Goal: Task Accomplishment & Management: Manage account settings

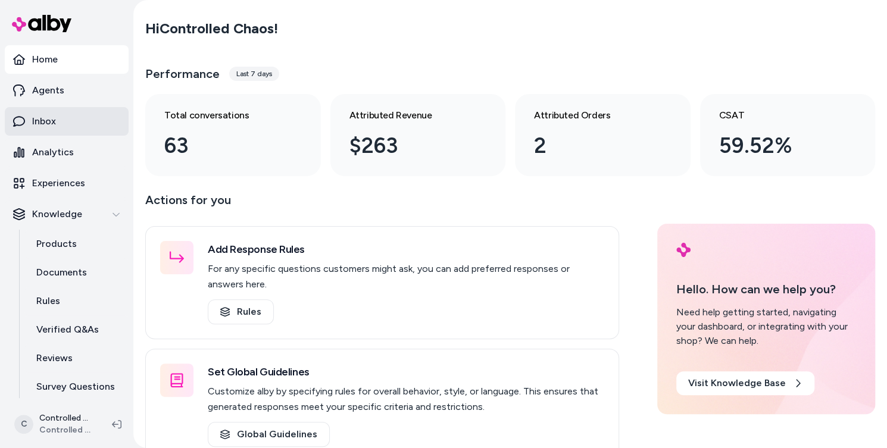
click at [68, 117] on link "Inbox" at bounding box center [67, 121] width 124 height 29
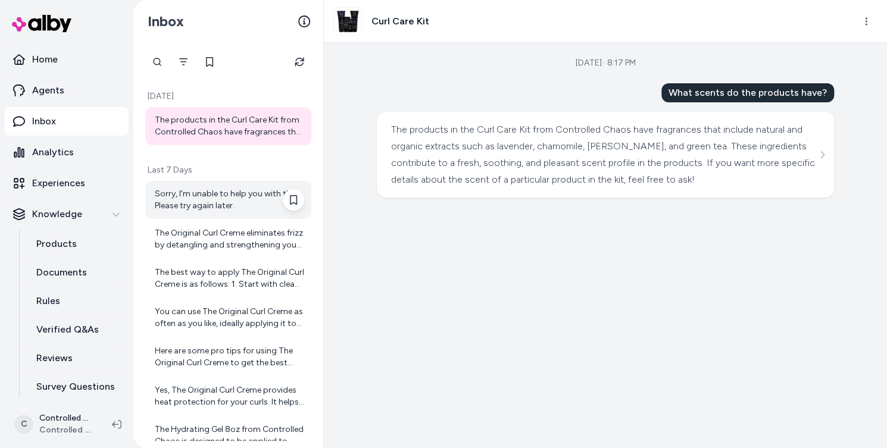
click at [214, 204] on div "Sorry, I'm unable to help you with this. Please try again later." at bounding box center [229, 200] width 149 height 24
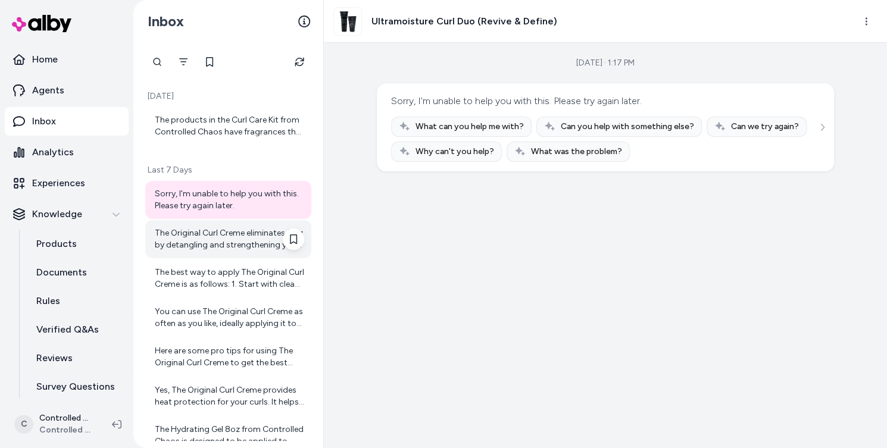
click at [214, 232] on div "The Original Curl Creme eliminates frizz by detangling and strengthening your c…" at bounding box center [229, 239] width 149 height 24
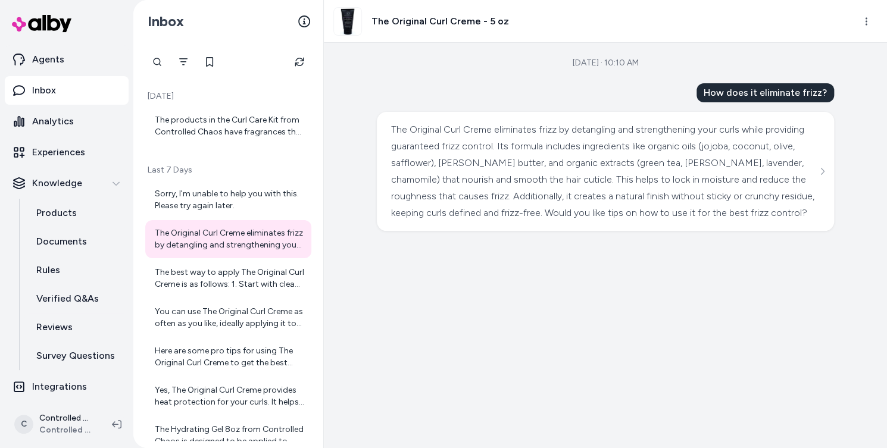
scroll to position [34, 0]
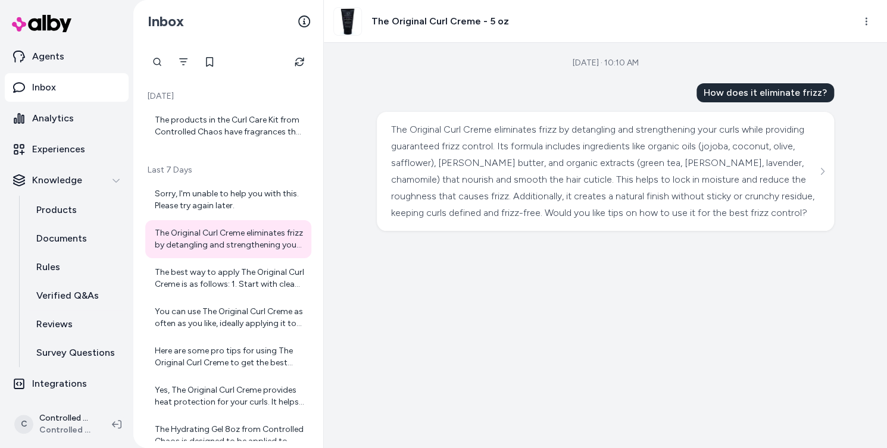
click at [124, 404] on div "C Controlled Chaos Shopify Controlled Chaos" at bounding box center [66, 424] width 133 height 48
click at [125, 411] on div "C Controlled Chaos Shopify Controlled Chaos" at bounding box center [66, 424] width 133 height 48
click at [125, 412] on div "C Controlled Chaos Shopify Controlled Chaos" at bounding box center [66, 424] width 133 height 48
